Goal: Task Accomplishment & Management: Manage account settings

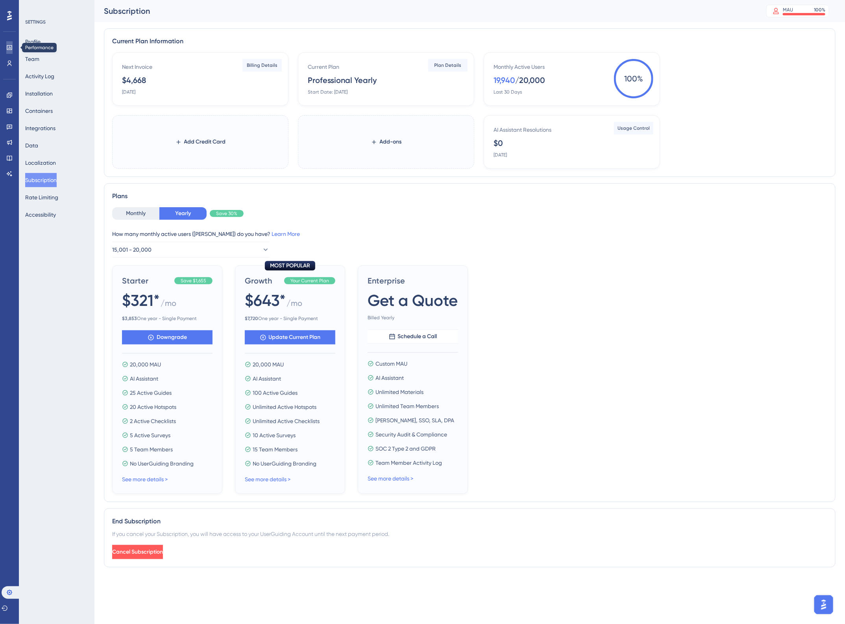
drag, startPoint x: 4, startPoint y: 44, endPoint x: 13, endPoint y: 53, distance: 12.2
click at [6, 44] on link at bounding box center [9, 47] width 6 height 13
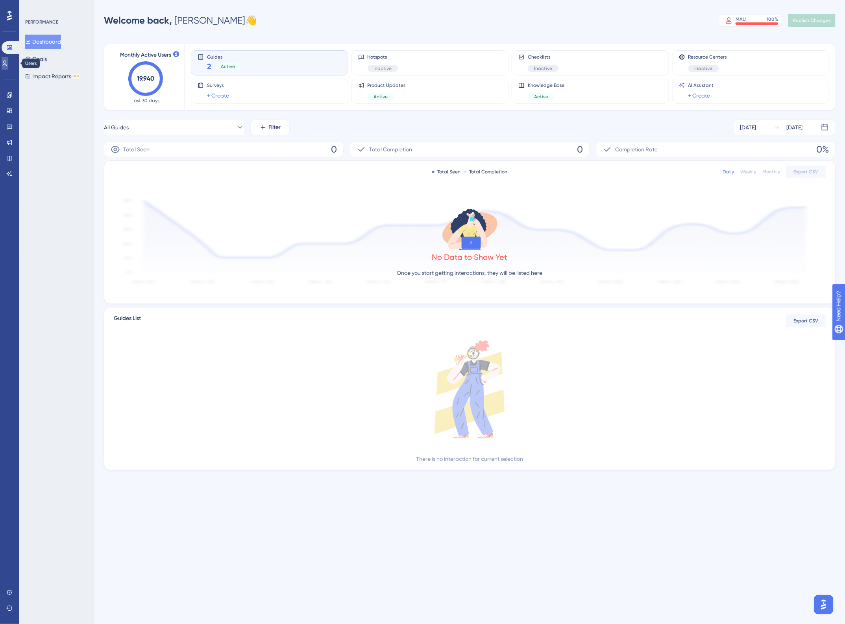
click at [4, 65] on link at bounding box center [5, 63] width 6 height 13
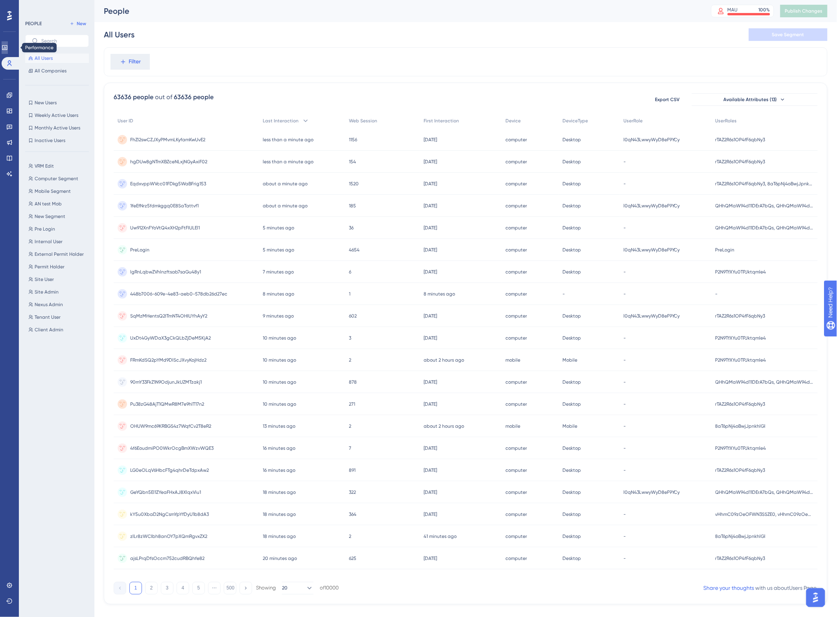
click at [8, 48] on icon at bounding box center [5, 47] width 6 height 6
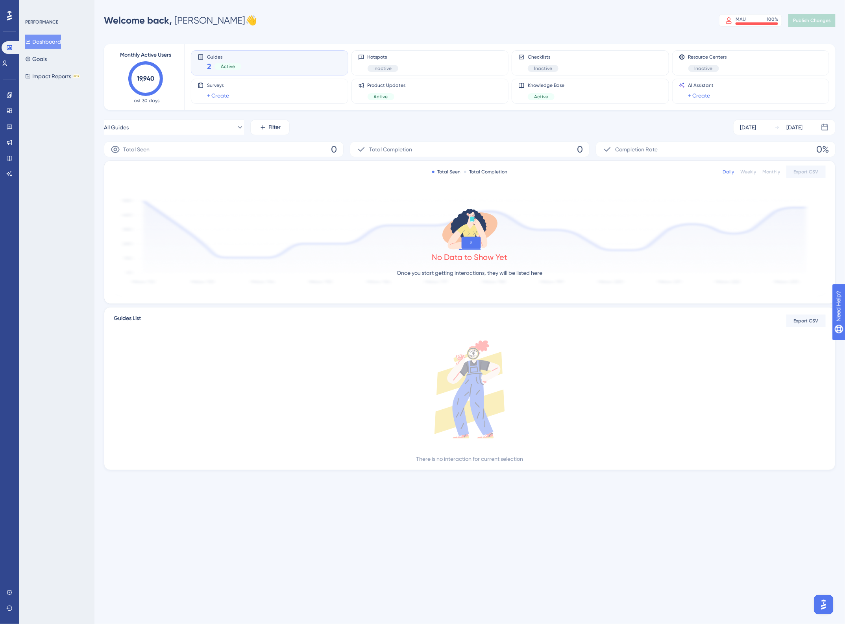
click at [1, 69] on div "Performance Users Engagement Widgets Feedback Product Updates Knowledge Base AI…" at bounding box center [9, 312] width 19 height 624
click at [4, 63] on link at bounding box center [5, 63] width 6 height 13
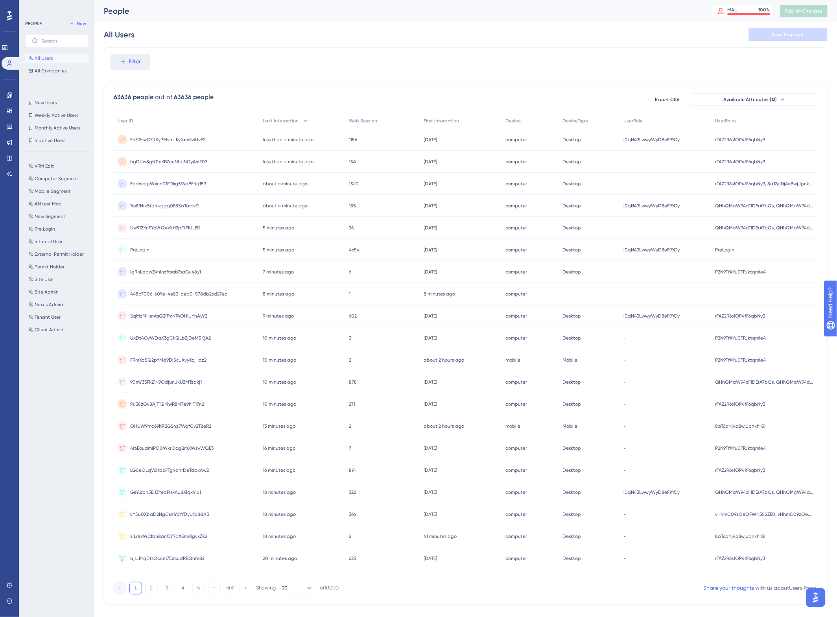
click at [161, 134] on div "FhZl2swCZJXyPMvmLKyfamKwUvE2 FhZl2swCZJXyPMvmLKyfamKwUvE2" at bounding box center [167, 140] width 75 height 22
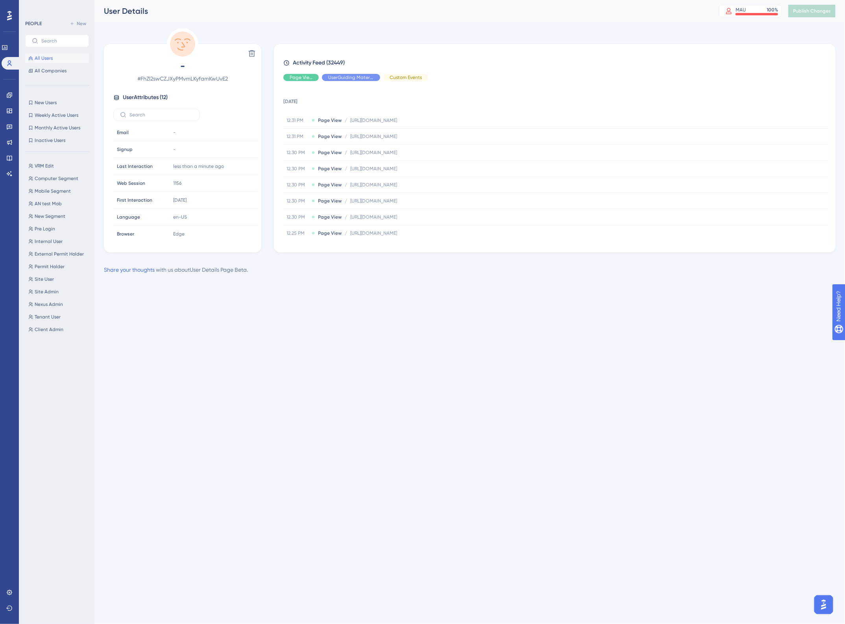
click at [292, 81] on div "Activity Feed (32449) Page View UserGuiding Material Custom Events [DATE] 12.31…" at bounding box center [554, 149] width 543 height 182
click at [293, 78] on div "Hide" at bounding box center [300, 77] width 35 height 7
click at [293, 78] on div "Show" at bounding box center [300, 77] width 35 height 7
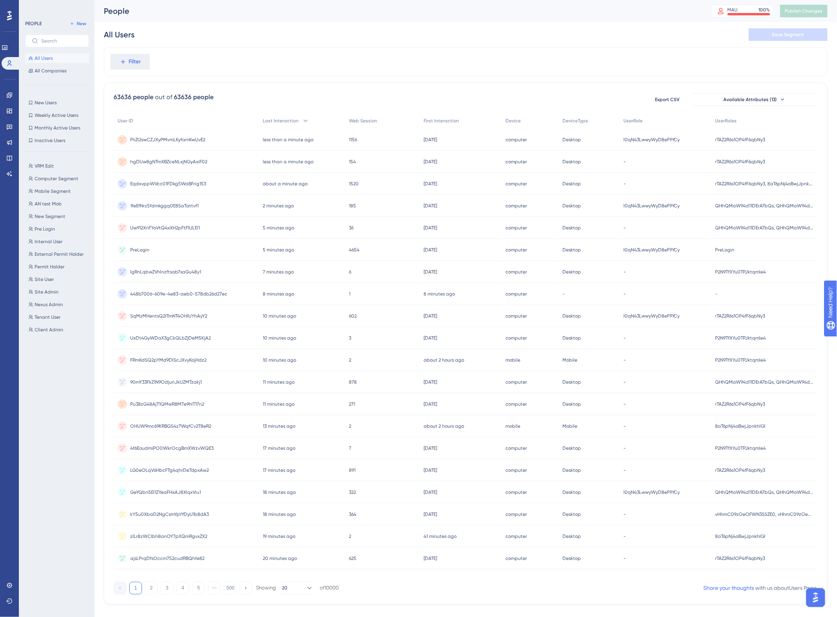
click at [169, 184] on span "EqdxvppWVcc01FDkg5WaBFrig153" at bounding box center [168, 184] width 76 height 6
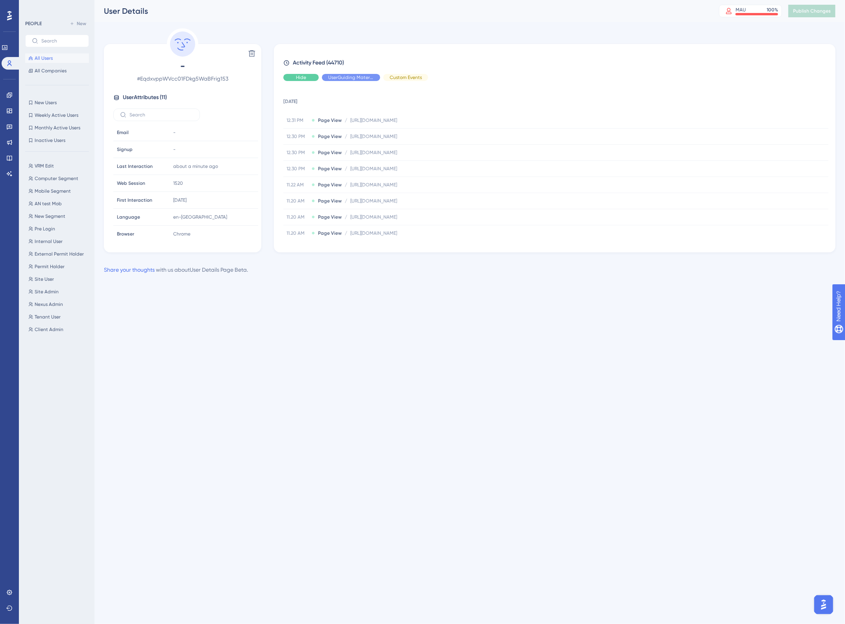
click at [287, 76] on div "Hide" at bounding box center [300, 77] width 35 height 7
click at [297, 79] on span "Show" at bounding box center [301, 77] width 12 height 6
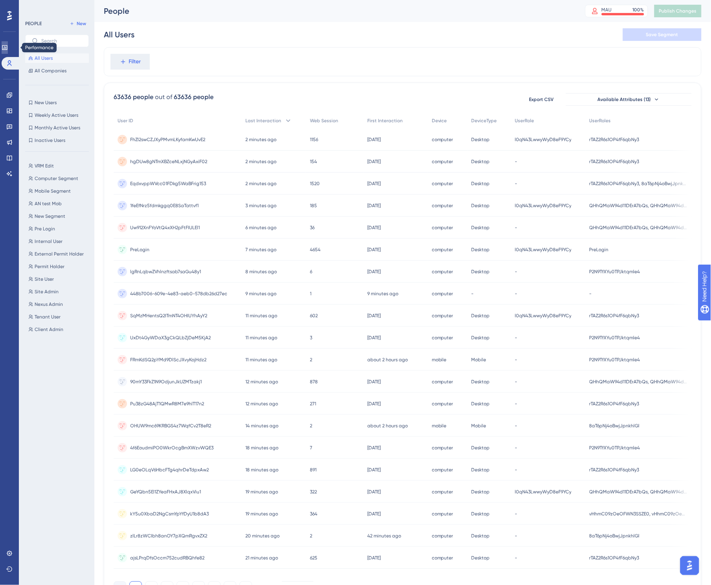
click at [7, 50] on icon at bounding box center [4, 47] width 5 height 5
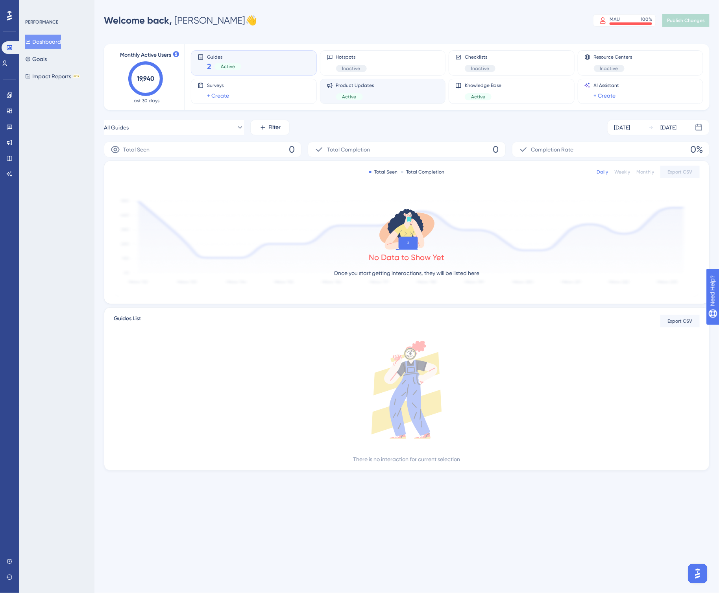
click at [386, 93] on div "Product Updates Active" at bounding box center [383, 91] width 113 height 18
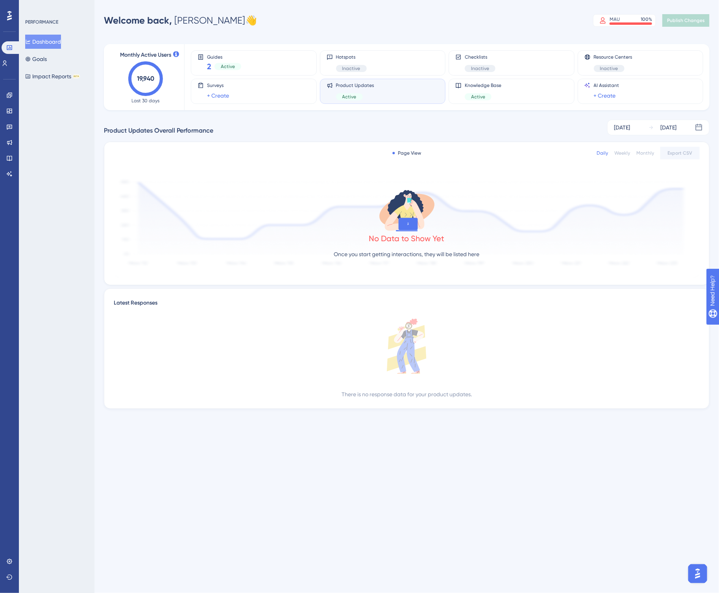
click at [618, 152] on div "Weekly" at bounding box center [622, 153] width 16 height 6
click at [644, 154] on div "Monthly" at bounding box center [645, 153] width 18 height 6
click at [615, 154] on div "Weekly" at bounding box center [622, 153] width 16 height 6
click at [630, 125] on div "[DATE]" at bounding box center [622, 127] width 16 height 9
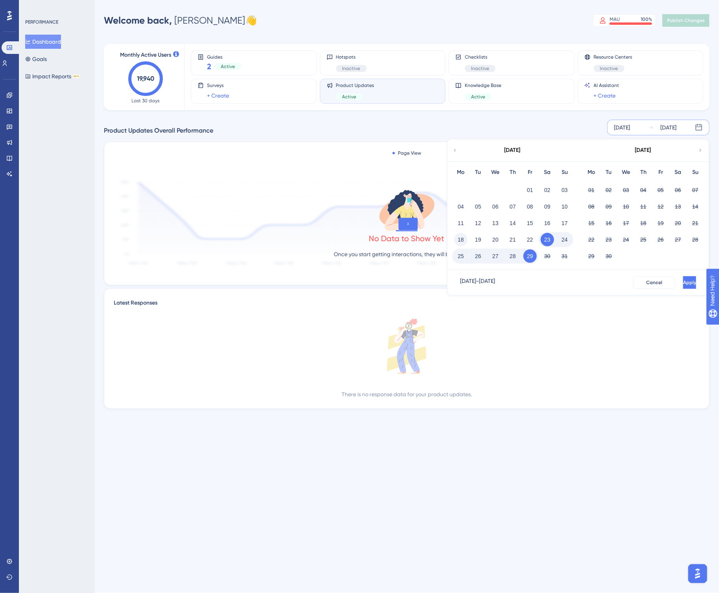
click at [459, 240] on button "18" at bounding box center [460, 239] width 13 height 13
click at [682, 280] on span "Apply" at bounding box center [688, 282] width 13 height 6
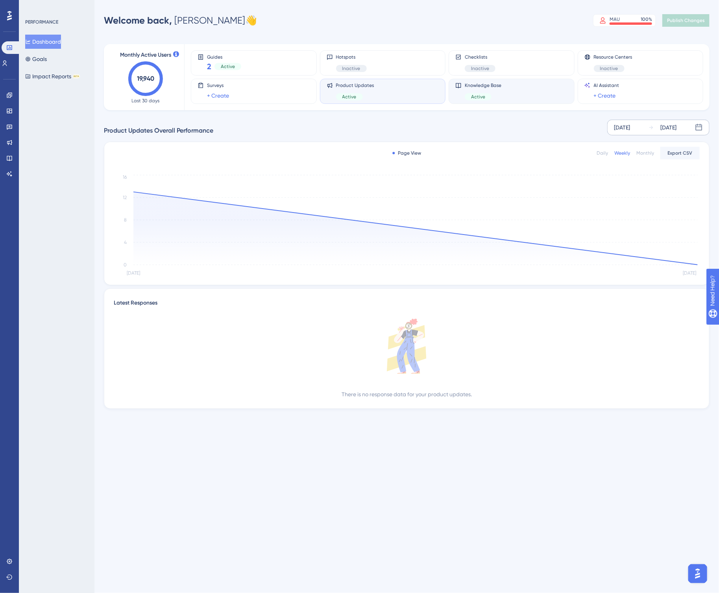
click at [502, 99] on div "Knowledge Base Active" at bounding box center [511, 91] width 113 height 18
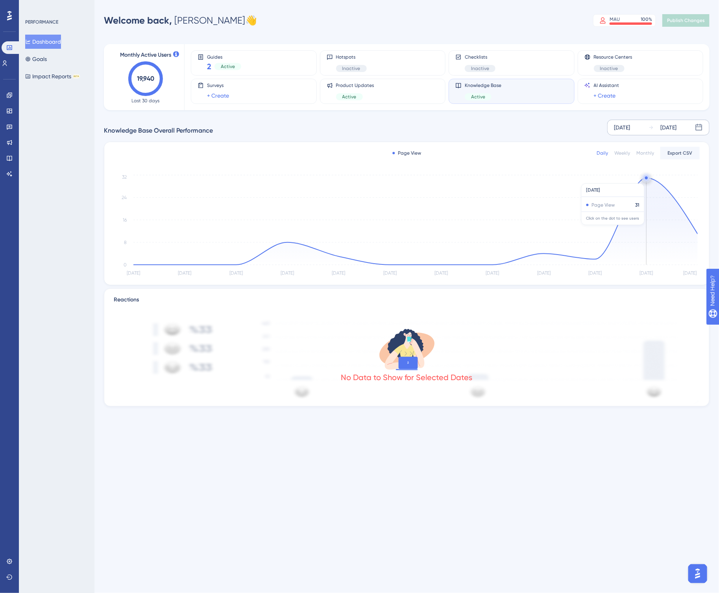
click at [647, 179] on circle at bounding box center [646, 178] width 6 height 6
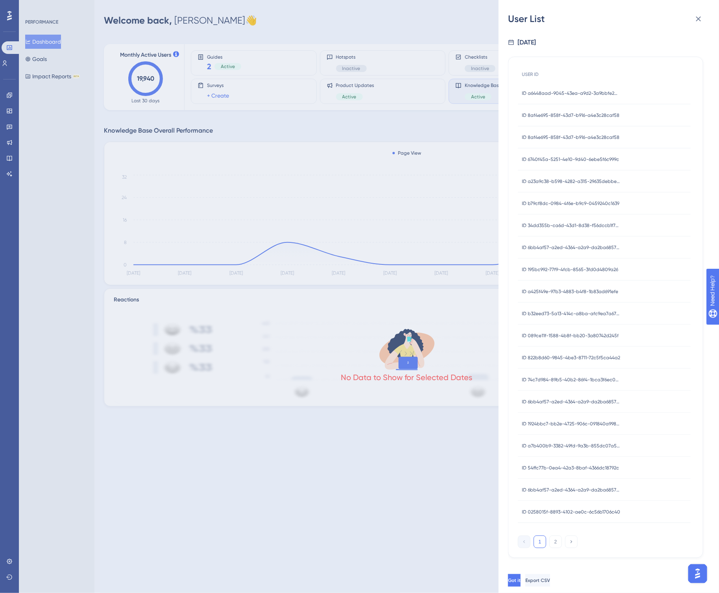
click at [574, 204] on span "ID b79cf8dc-0984-4f6e-b9c9-0459240c1639" at bounding box center [571, 203] width 98 height 6
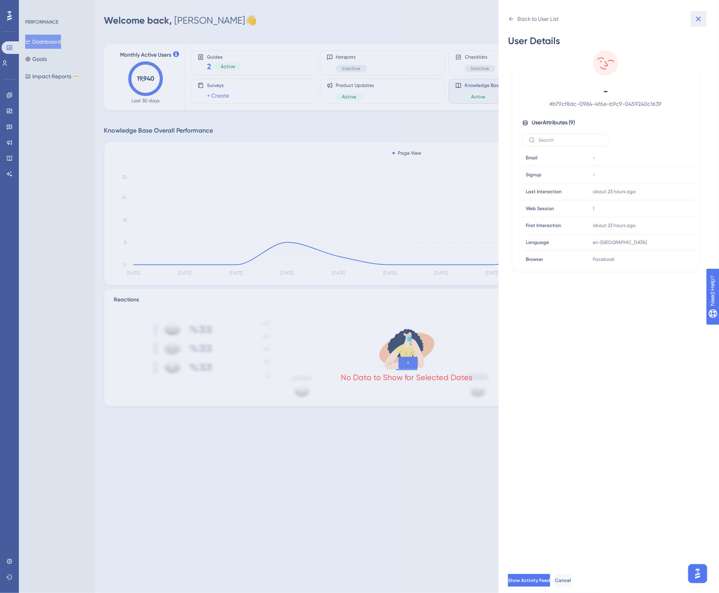
click at [699, 20] on icon at bounding box center [698, 18] width 9 height 9
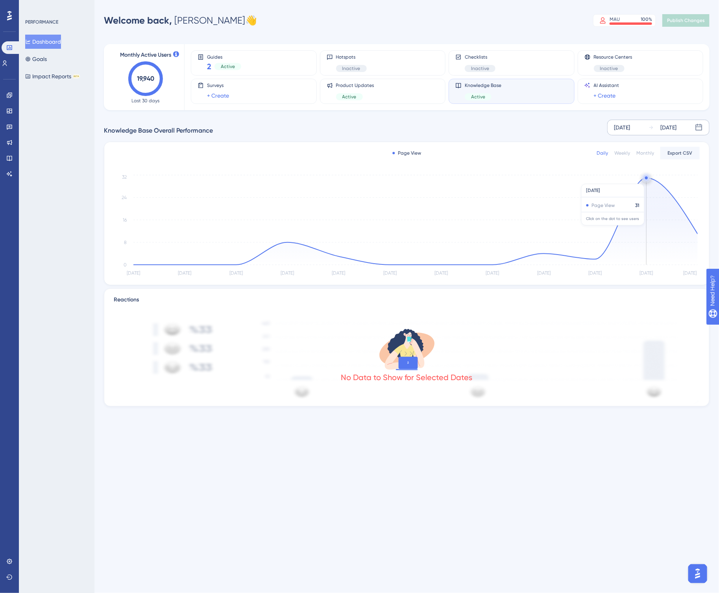
click at [645, 178] on circle at bounding box center [646, 177] width 3 height 3
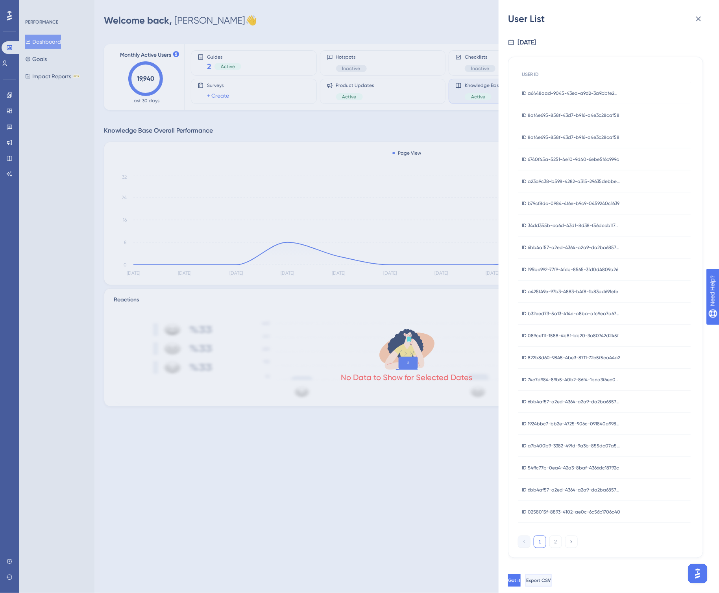
click at [551, 581] on span "Export CSV" at bounding box center [538, 580] width 25 height 6
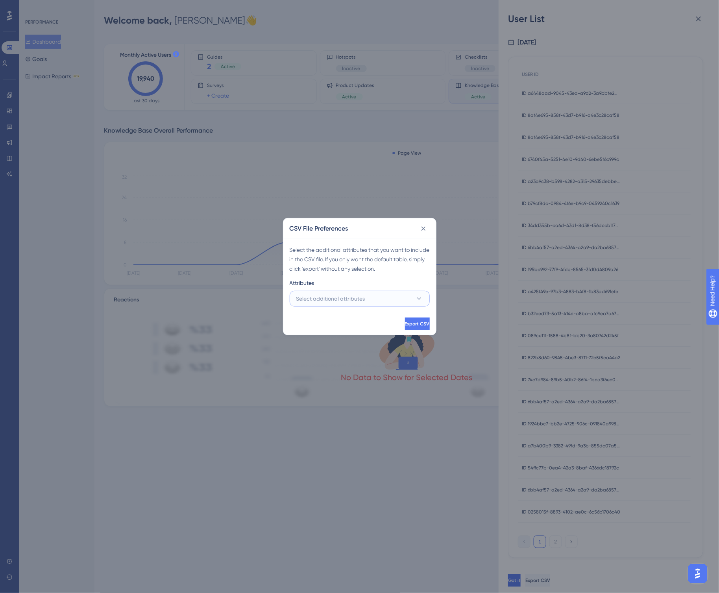
click at [329, 300] on span "Select additional attributes" at bounding box center [330, 298] width 69 height 9
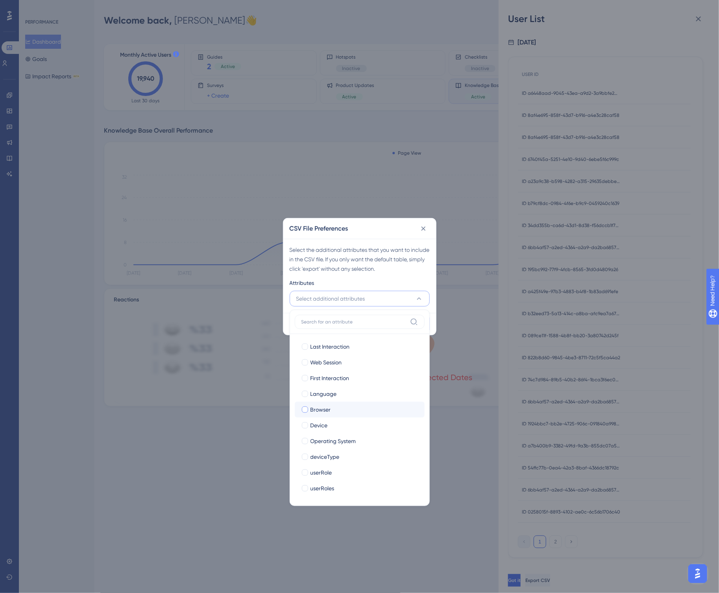
click at [304, 407] on div at bounding box center [305, 409] width 6 height 6
checkbox input "true"
click at [305, 426] on div at bounding box center [305, 425] width 6 height 6
checkbox input "true"
click at [304, 441] on div at bounding box center [305, 441] width 6 height 6
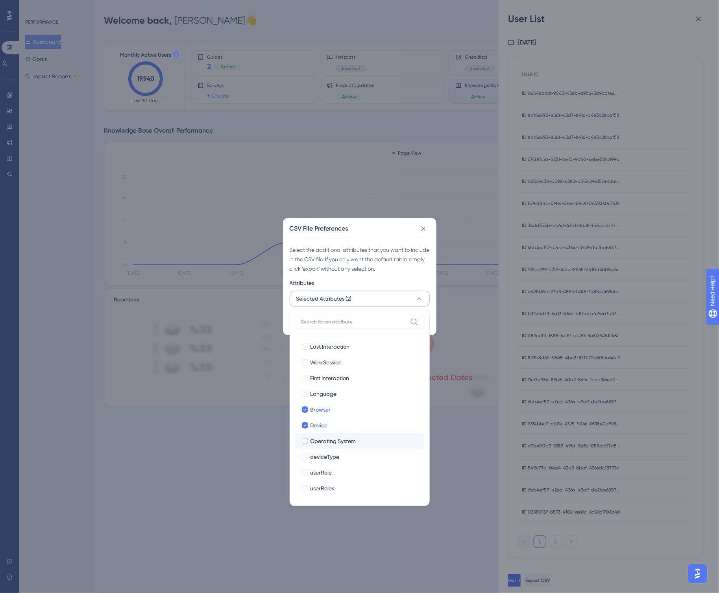
checkbox input "true"
click at [376, 272] on div "Select the additional attributes that you want to include in the CSV file. If y…" at bounding box center [360, 259] width 140 height 28
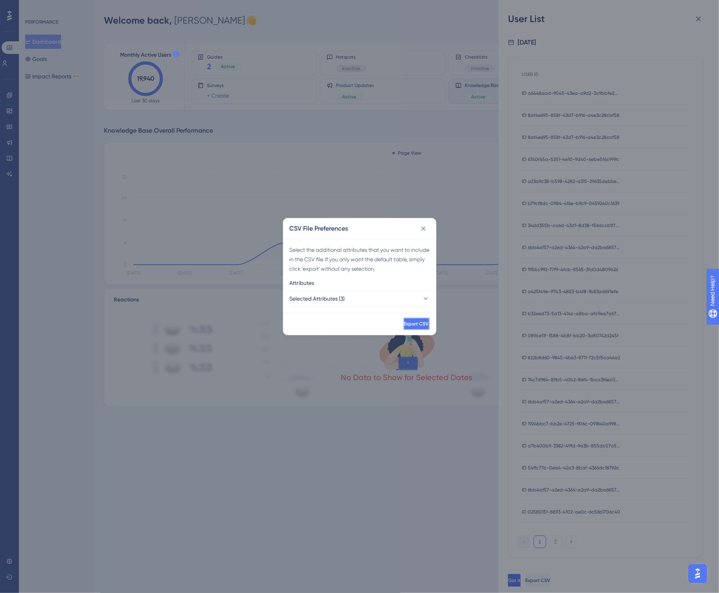
click at [404, 324] on span "Export CSV" at bounding box center [416, 324] width 25 height 6
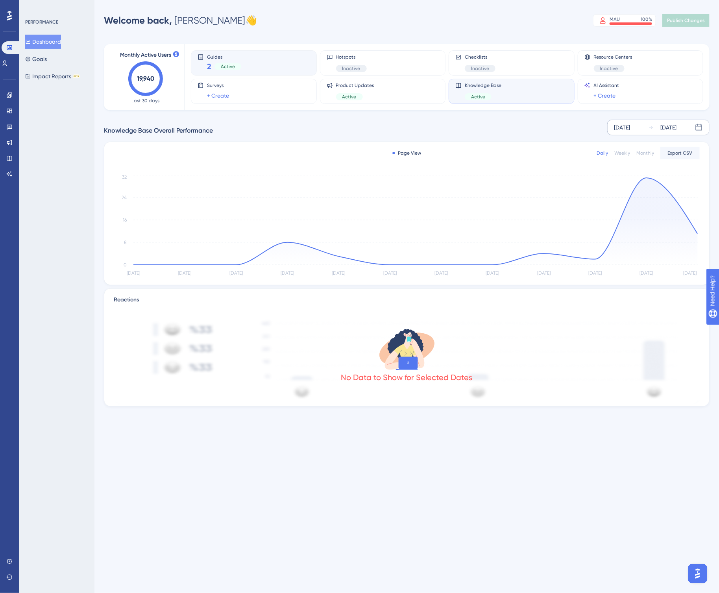
click at [262, 65] on div "Guides 2 Active" at bounding box center [254, 63] width 113 height 18
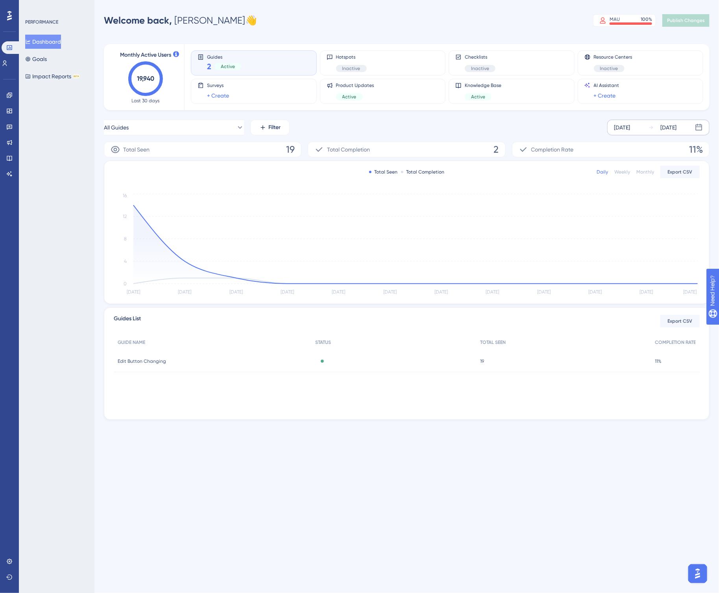
click at [621, 168] on div "Daily Weekly Monthly Export CSV" at bounding box center [647, 172] width 103 height 13
click at [623, 171] on div "Weekly" at bounding box center [622, 172] width 16 height 6
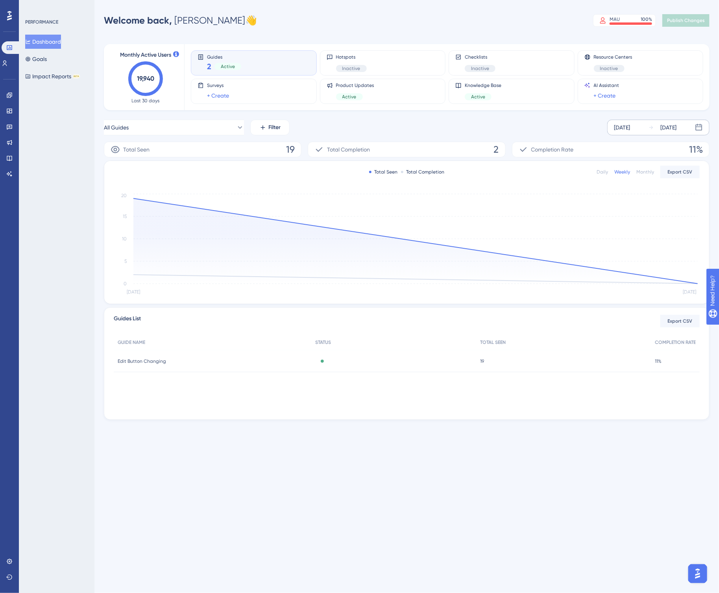
click at [654, 169] on div "Monthly" at bounding box center [645, 172] width 18 height 6
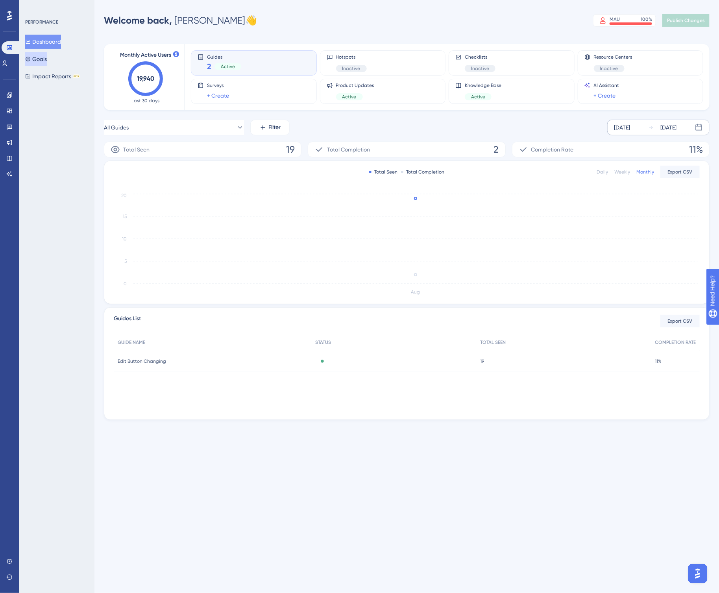
click at [46, 58] on button "Goals" at bounding box center [36, 59] width 22 height 14
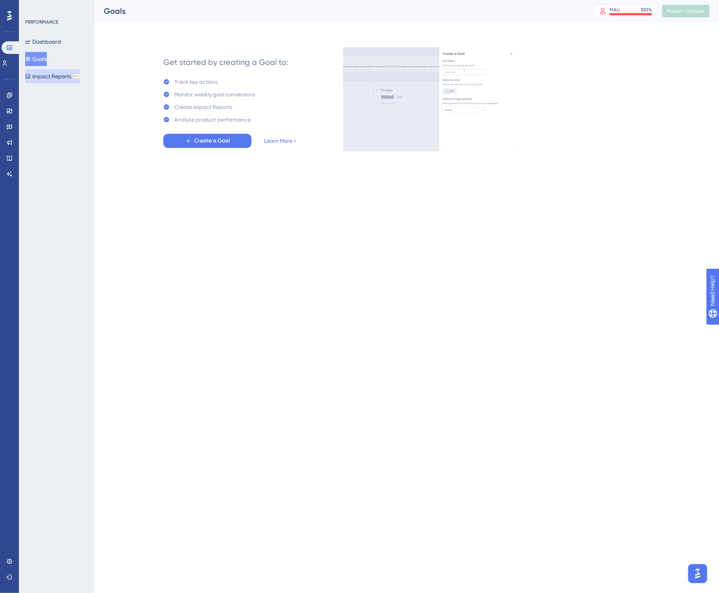
click at [52, 76] on button "Impact Reports BETA" at bounding box center [52, 76] width 55 height 14
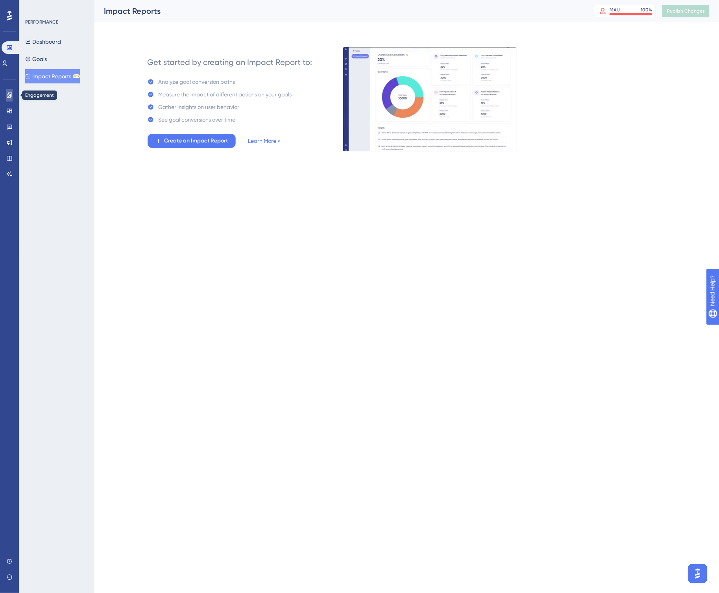
click at [6, 98] on link at bounding box center [9, 95] width 6 height 13
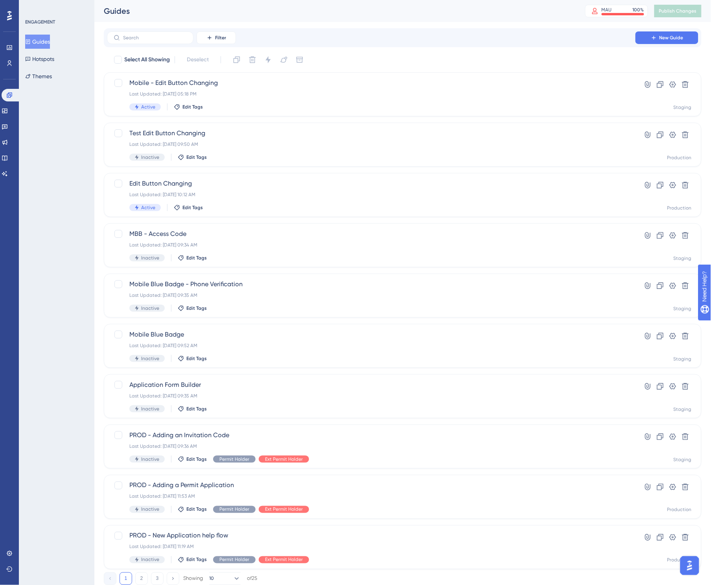
click at [12, 118] on div "Engagement Widgets Feedback Product Updates Knowledge Base AI Assistant" at bounding box center [10, 134] width 16 height 91
click at [6, 111] on icon at bounding box center [5, 111] width 6 height 6
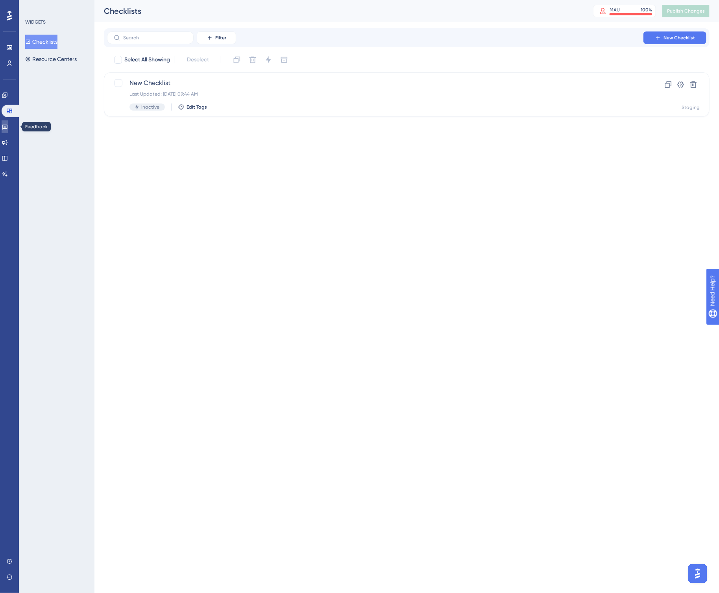
click at [8, 128] on icon at bounding box center [5, 127] width 6 height 6
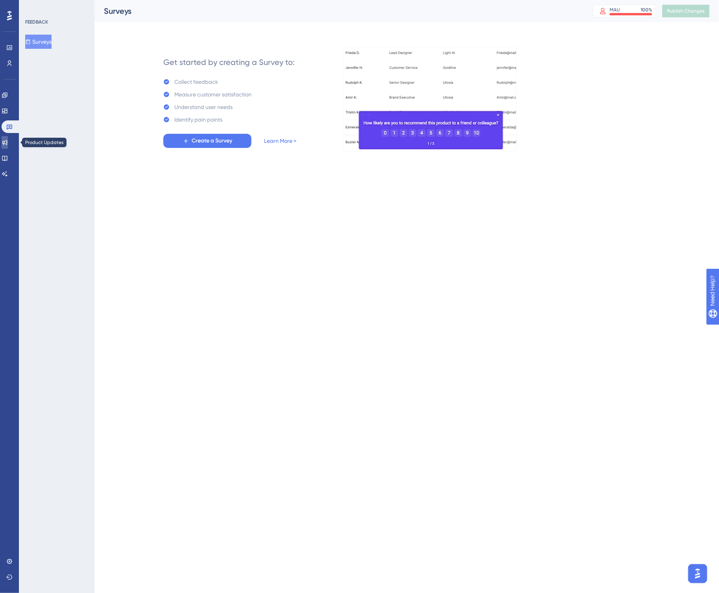
click at [8, 140] on icon at bounding box center [5, 142] width 6 height 6
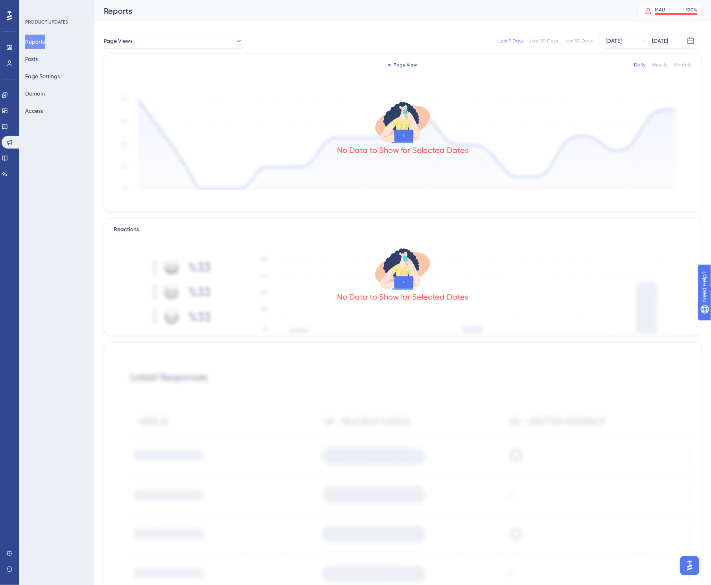
click at [658, 62] on div "Weekly" at bounding box center [660, 65] width 16 height 6
click at [685, 65] on div "Monthly" at bounding box center [683, 65] width 18 height 6
click at [531, 39] on div "Last 7 Days Last 30 Days Last 90 Days" at bounding box center [546, 41] width 94 height 6
click at [545, 40] on div "Last 30 Days" at bounding box center [544, 41] width 28 height 6
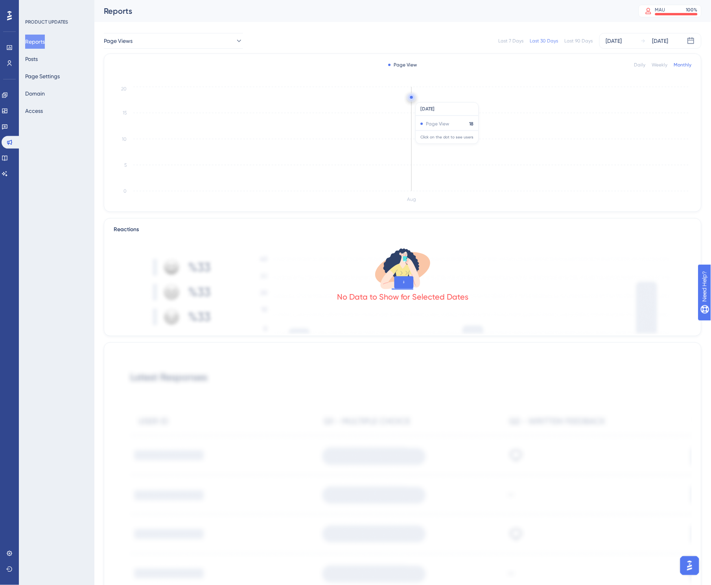
click at [411, 98] on circle at bounding box center [411, 97] width 3 height 3
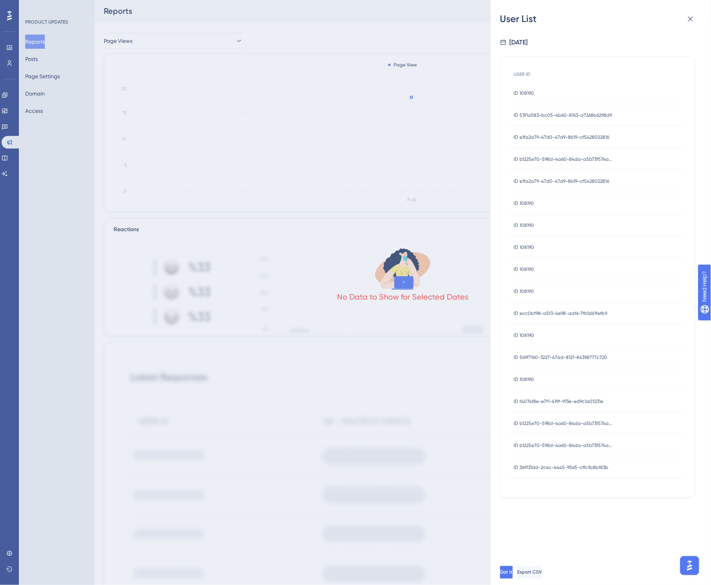
click at [534, 229] on div "ID 108190 ID 108190" at bounding box center [524, 225] width 20 height 22
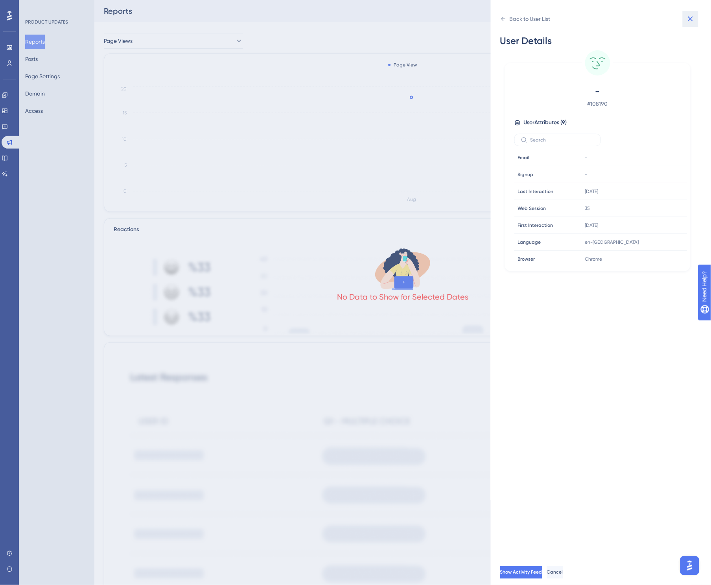
click at [688, 18] on icon at bounding box center [690, 18] width 9 height 9
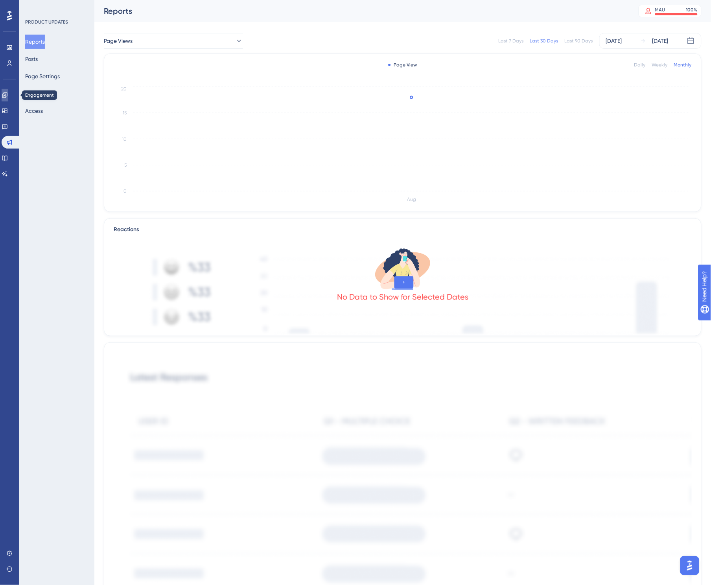
click at [8, 96] on link at bounding box center [5, 95] width 6 height 13
